Goal: Task Accomplishment & Management: Use online tool/utility

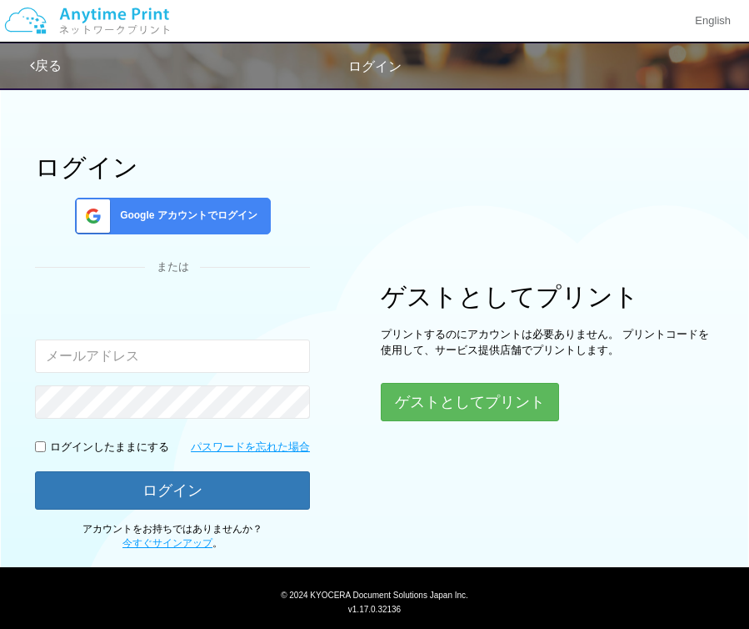
click at [246, 211] on span "Google アカウントでログイン" at bounding box center [185, 215] width 144 height 14
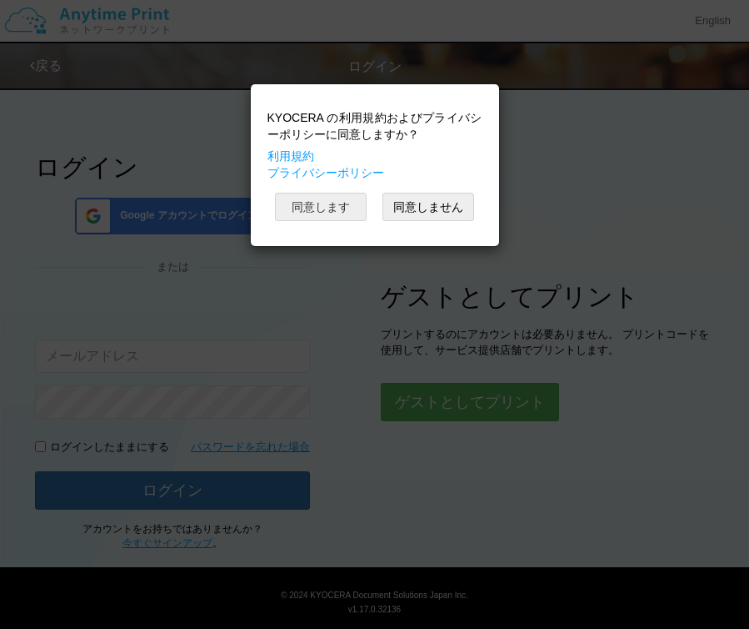
click at [333, 203] on button "同意します" at bounding box center [321, 207] width 92 height 28
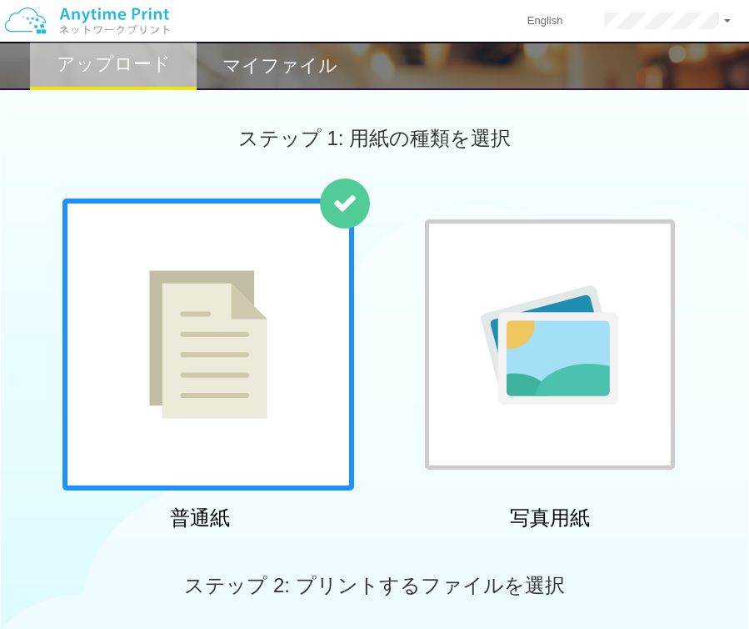
click at [245, 281] on img at bounding box center [208, 344] width 118 height 148
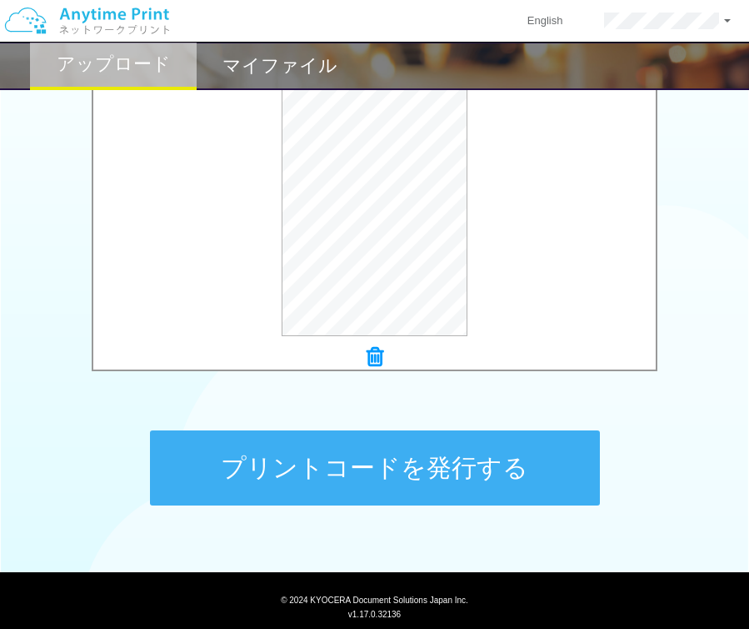
scroll to position [565, 0]
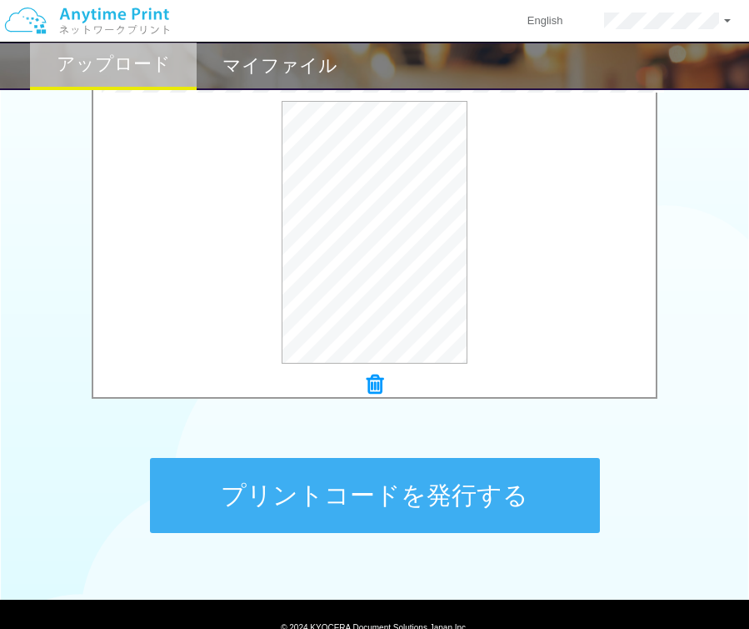
click at [463, 483] on button "プリントコードを発行する" at bounding box center [375, 495] width 450 height 75
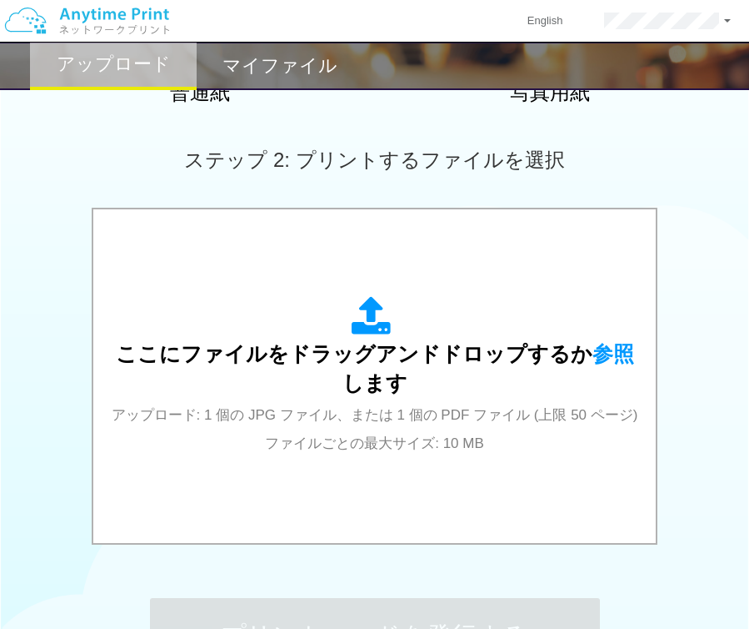
scroll to position [0, 0]
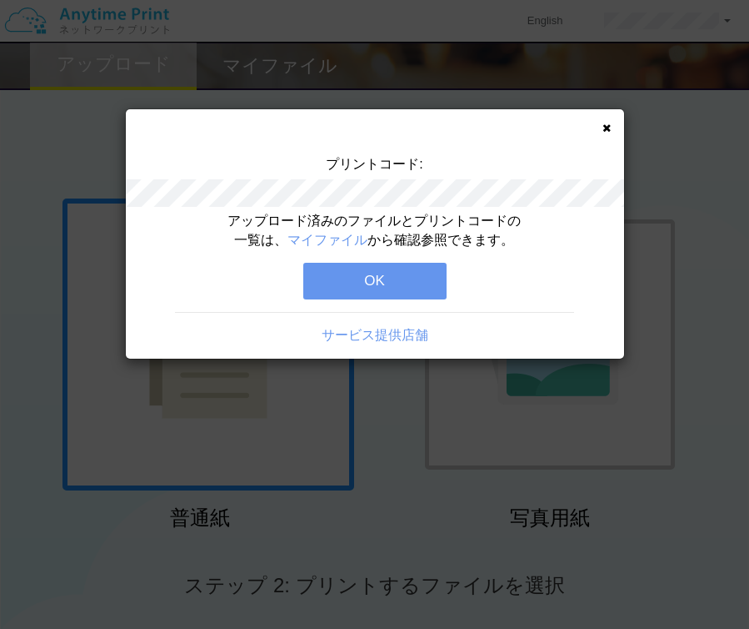
click at [288, 63] on div "プリントコード: アップロード済みのファイルとプリントコードの一覧は、 マイファイル から確認参照できます。 OK サービス提供店舗" at bounding box center [374, 314] width 749 height 629
click at [410, 290] on button "OK" at bounding box center [374, 281] width 143 height 37
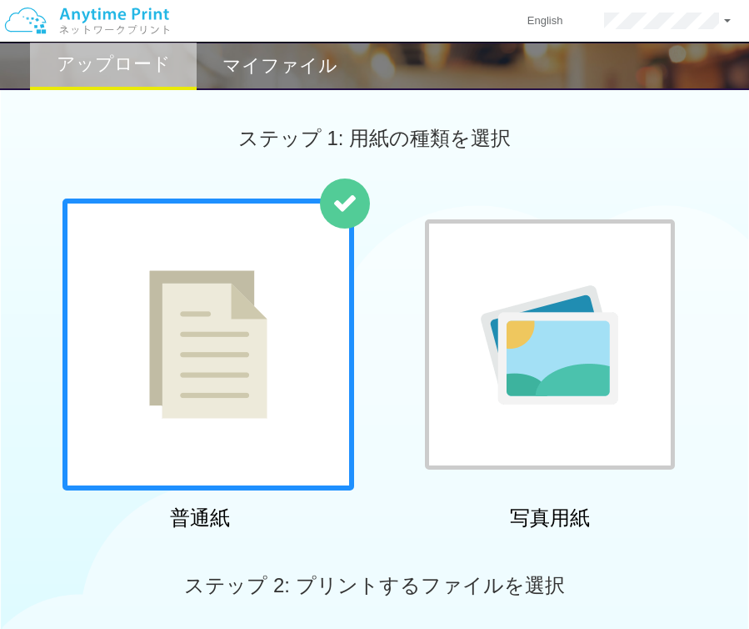
click at [308, 73] on h2 "マイファイル" at bounding box center [280, 66] width 115 height 20
